Goal: Task Accomplishment & Management: Complete application form

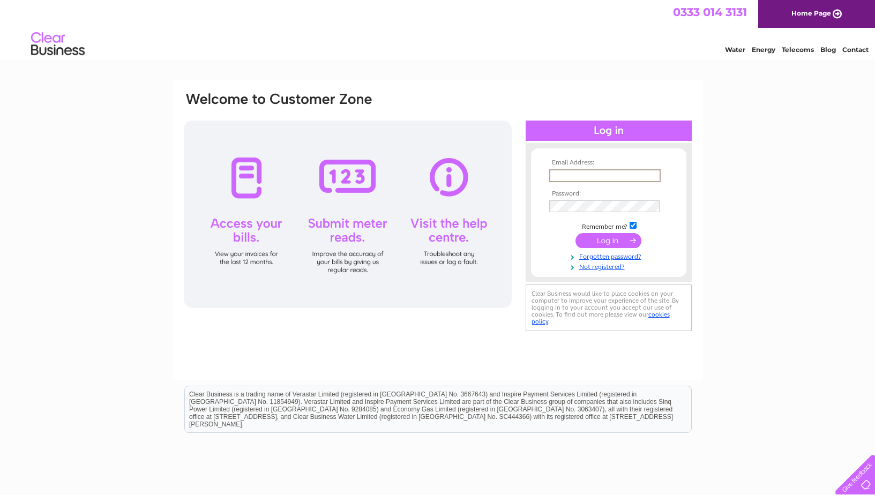
click at [620, 174] on input "text" at bounding box center [606, 175] width 112 height 13
type input "office@spredgalloway.org"
click at [602, 257] on link "Forgotten password?" at bounding box center [611, 256] width 122 height 10
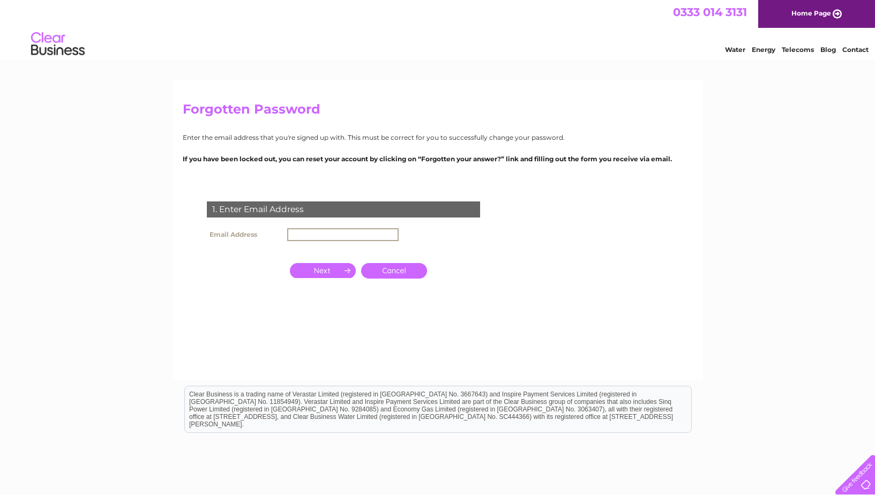
click at [309, 232] on input "text" at bounding box center [343, 234] width 112 height 13
type input "office@spredgalloway.org"
click at [331, 273] on input "button" at bounding box center [323, 269] width 66 height 15
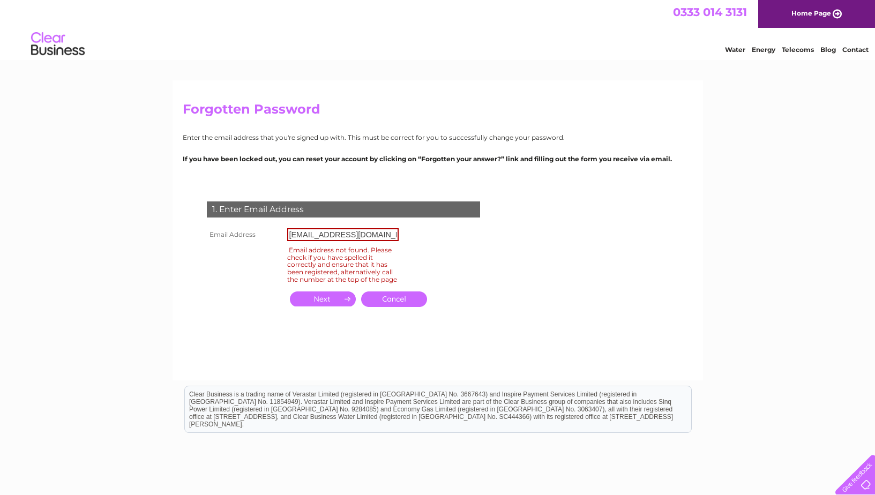
click at [333, 307] on input "button" at bounding box center [323, 299] width 66 height 15
click at [398, 306] on link "Cancel" at bounding box center [394, 300] width 66 height 16
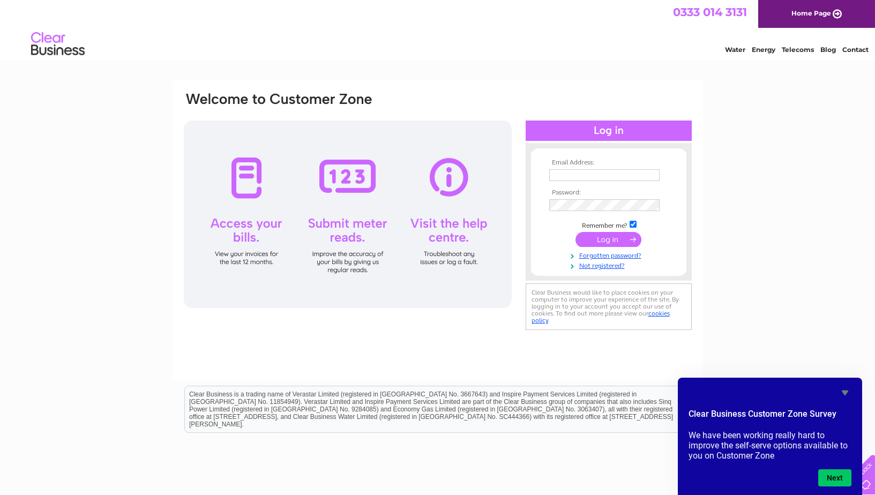
click at [830, 194] on div "Email Address: Password:" at bounding box center [437, 322] width 875 height 484
click at [595, 269] on link "Not registered?" at bounding box center [611, 265] width 122 height 10
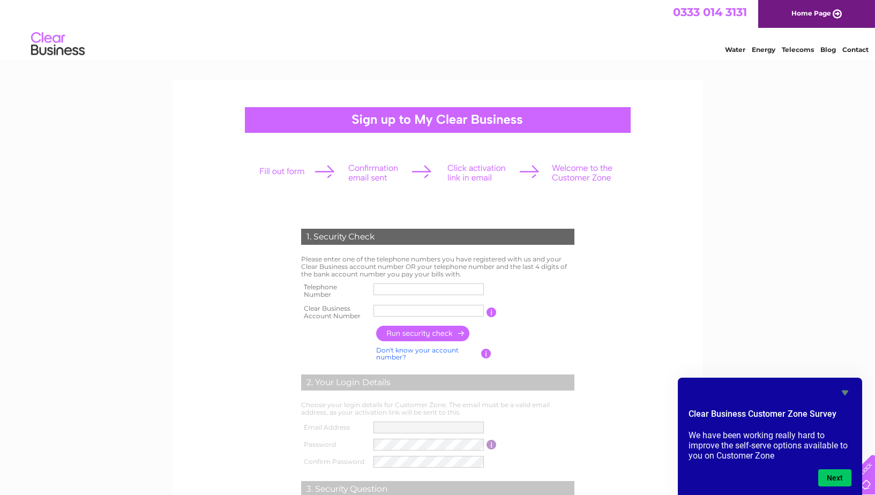
click at [405, 289] on input "text" at bounding box center [429, 290] width 110 height 12
click at [426, 288] on input "text" at bounding box center [430, 289] width 112 height 13
type input "01292738068"
click at [404, 311] on input "text" at bounding box center [430, 311] width 112 height 13
type input "c"
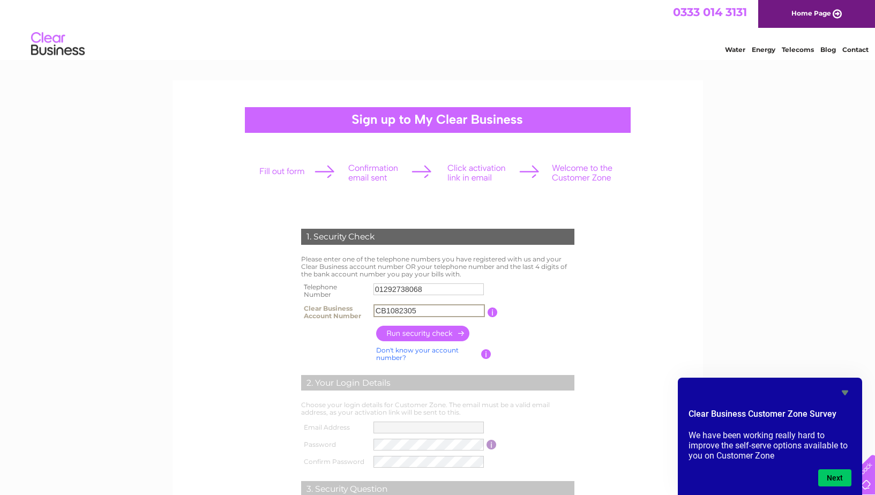
type input "CB1082305"
click at [440, 336] on input "button" at bounding box center [423, 334] width 94 height 16
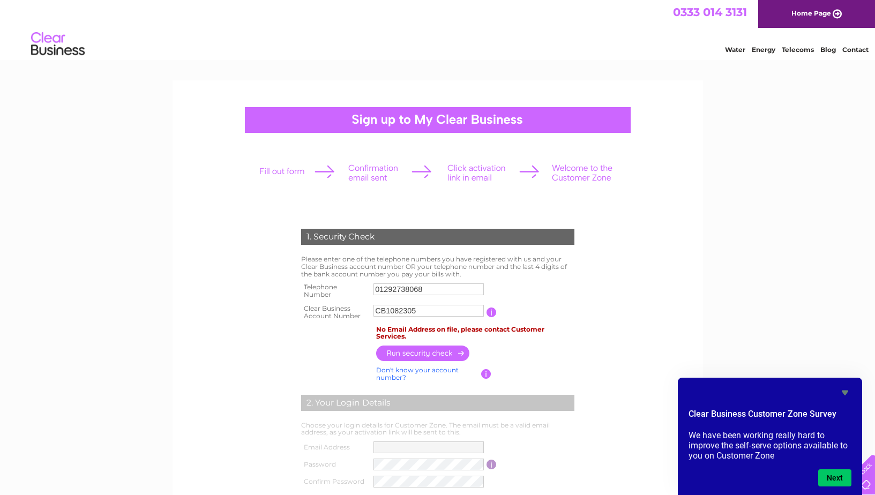
click at [583, 340] on div "1. Security Check Please enter one of the telephone numbers you have registered…" at bounding box center [437, 412] width 323 height 389
click at [828, 263] on div "1. Security Check Please enter one of the telephone numbers you have registered…" at bounding box center [437, 451] width 875 height 743
click at [496, 316] on input "button" at bounding box center [492, 313] width 10 height 10
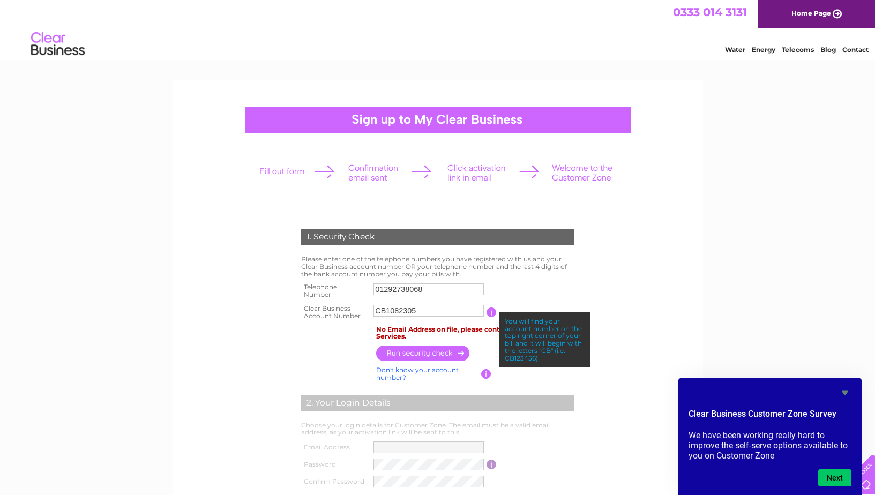
click at [659, 299] on form "1. Security Check Please enter one of the telephone numbers you have registered…" at bounding box center [438, 417] width 510 height 421
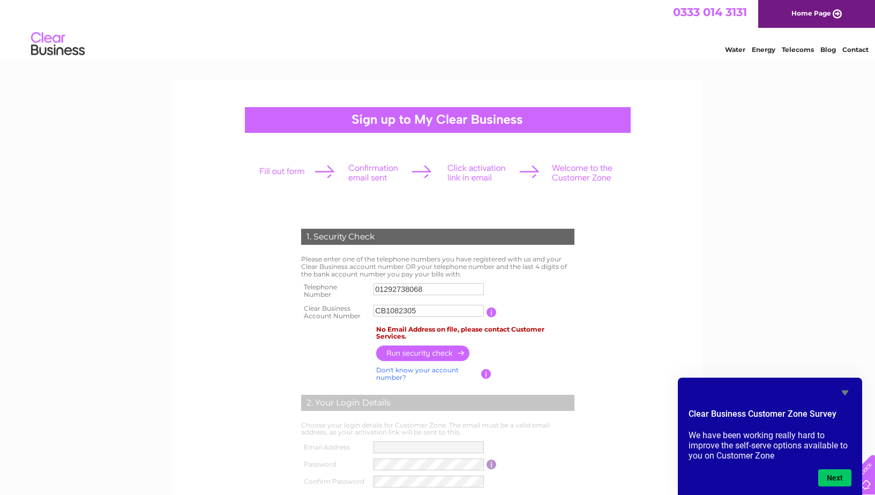
click at [526, 285] on table "Telephone Number 01292738068 Clear Business Account Number CB1082305 You will f…" at bounding box center [438, 301] width 279 height 42
